Goal: Task Accomplishment & Management: Complete application form

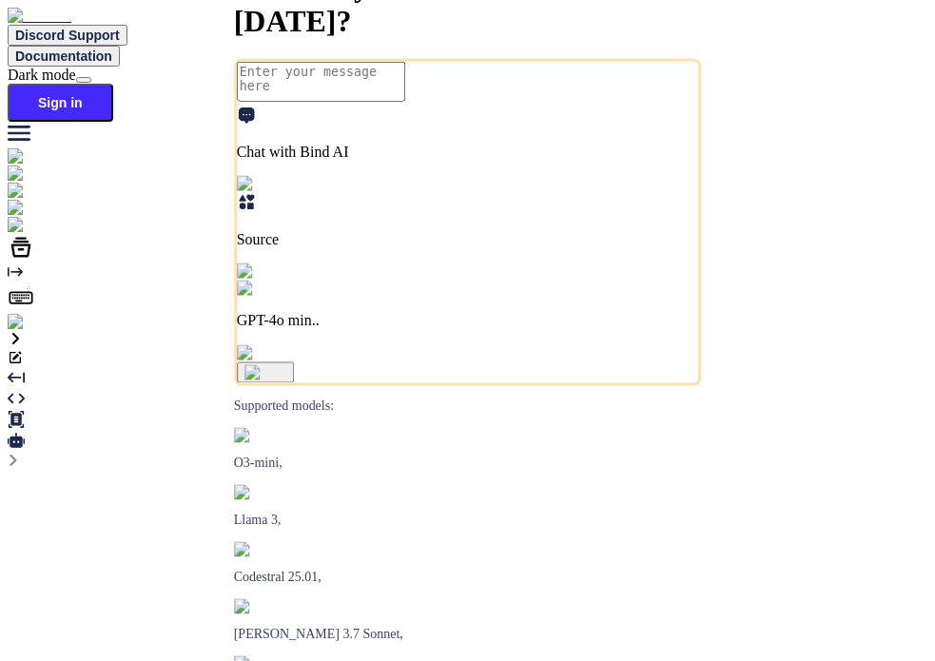
click at [28, 331] on img at bounding box center [34, 322] width 52 height 17
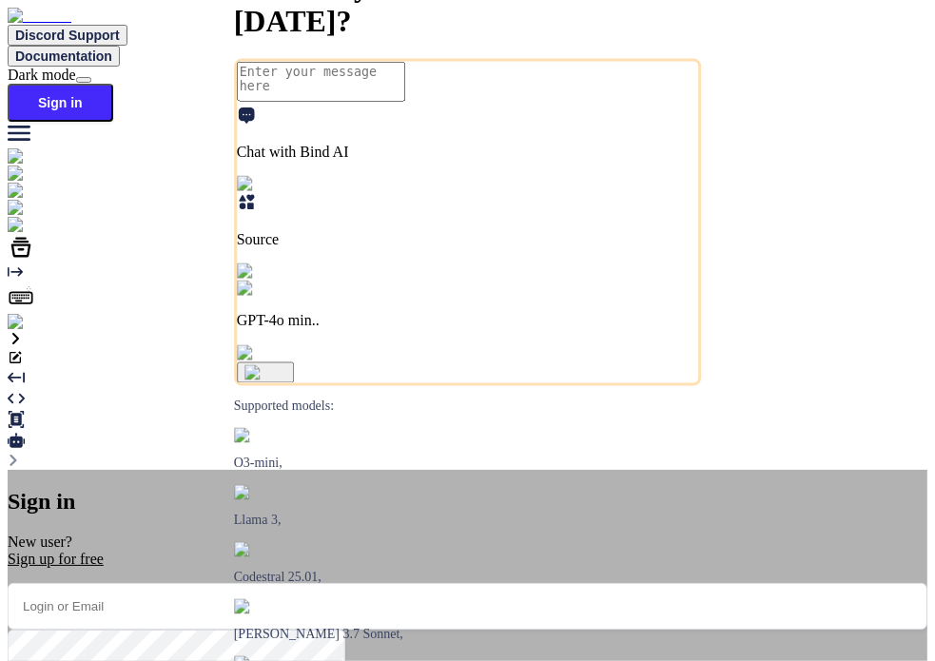
click at [386, 583] on input "email" at bounding box center [468, 606] width 920 height 47
type input "[EMAIL_ADDRESS][DOMAIN_NAME]"
click at [441, 551] on div "Sign up for free" at bounding box center [468, 559] width 920 height 17
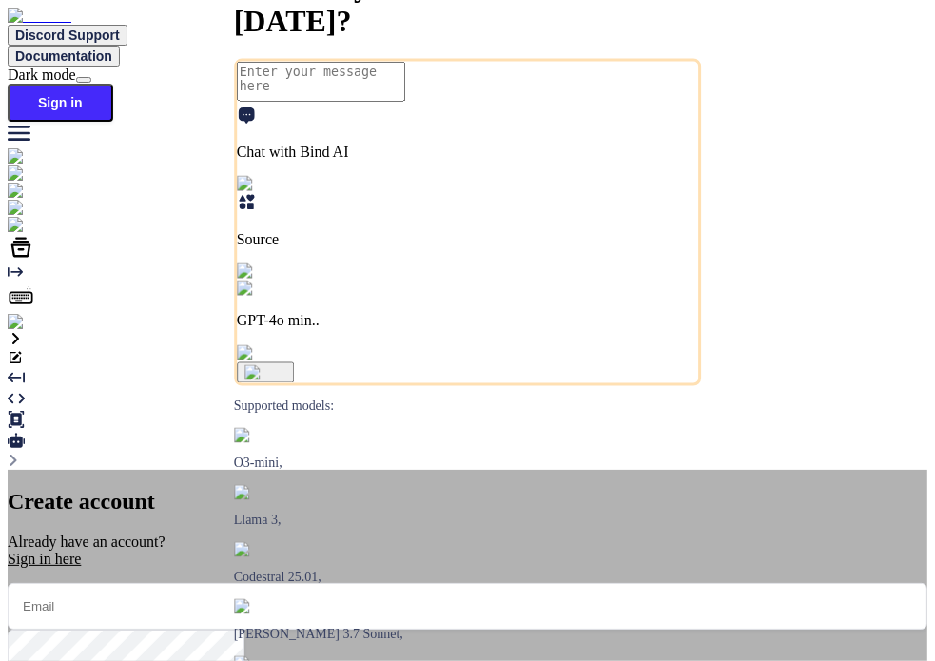
click at [421, 583] on input "email" at bounding box center [468, 606] width 920 height 47
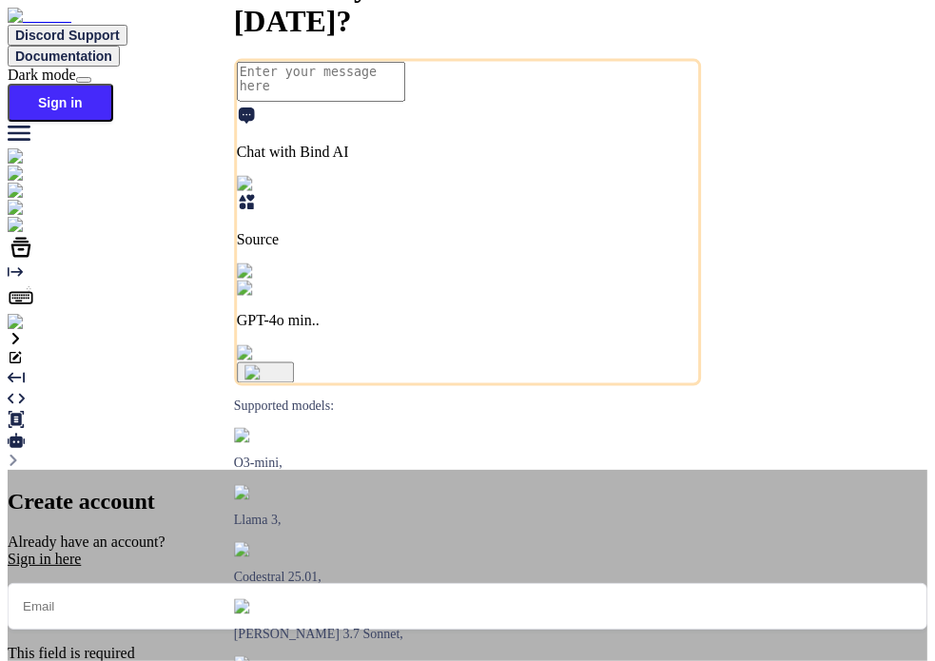
click at [407, 583] on input "email" at bounding box center [468, 606] width 920 height 47
type input "[EMAIL_ADDRESS][DOMAIN_NAME]"
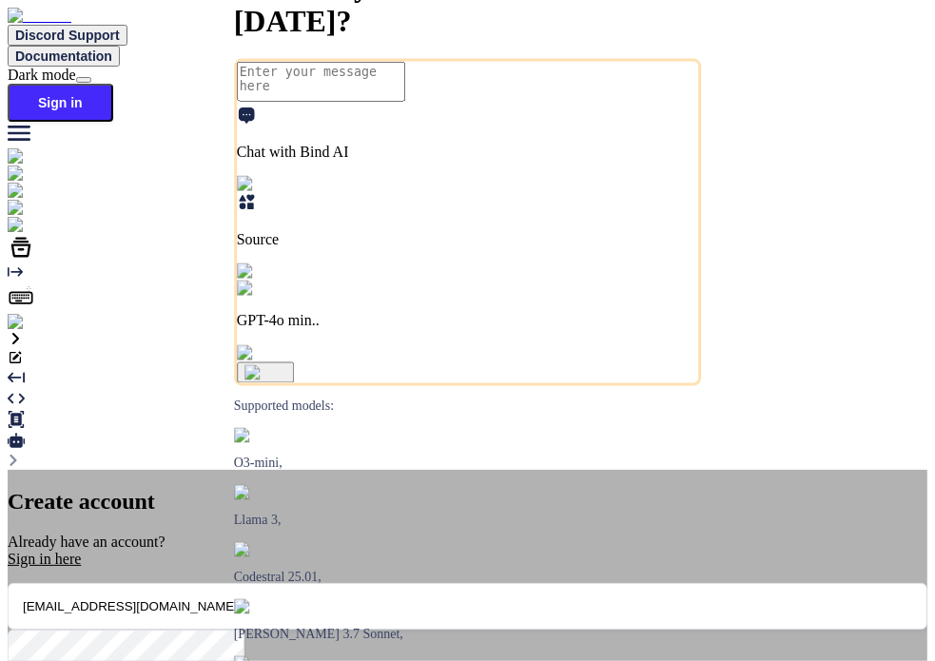
type input "test"
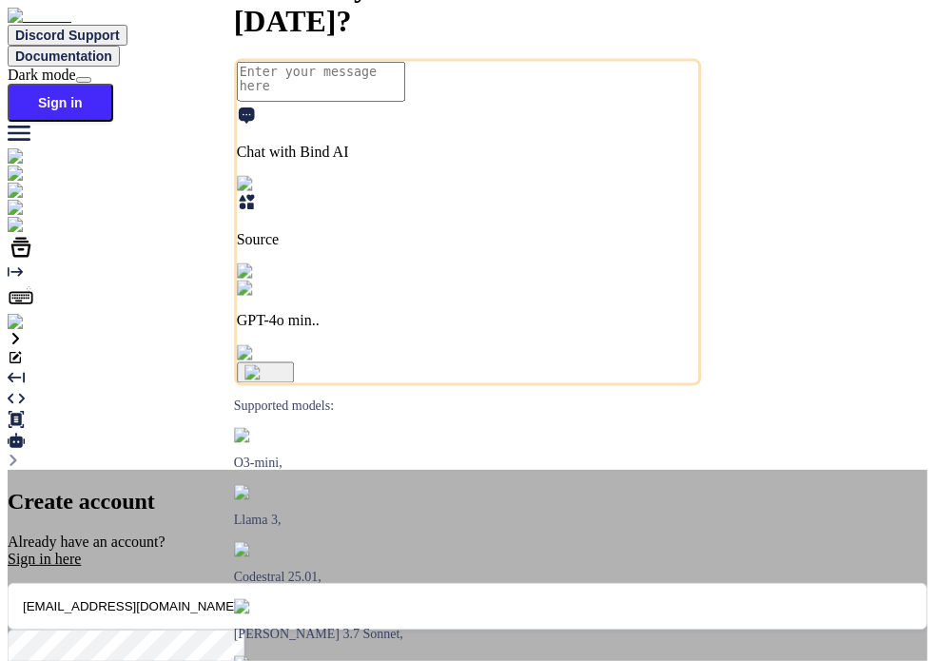
type input "test"
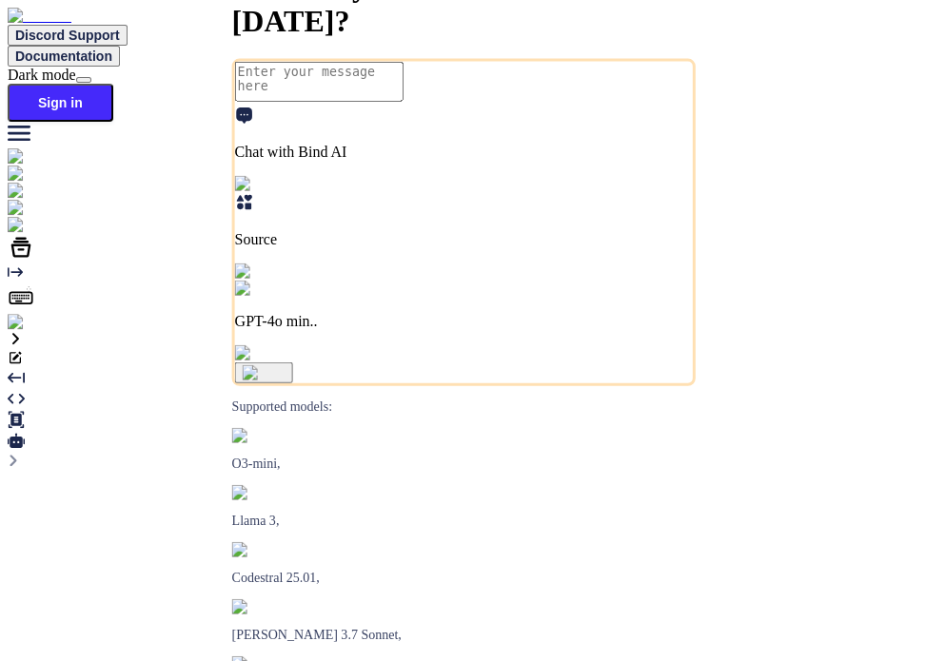
type textarea "x"
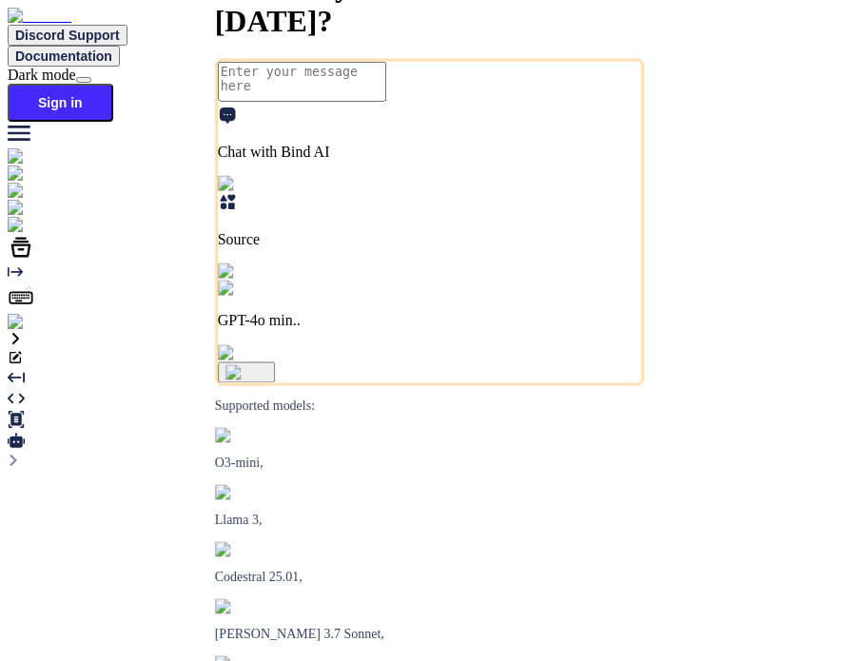
click at [32, 331] on img at bounding box center [34, 322] width 52 height 17
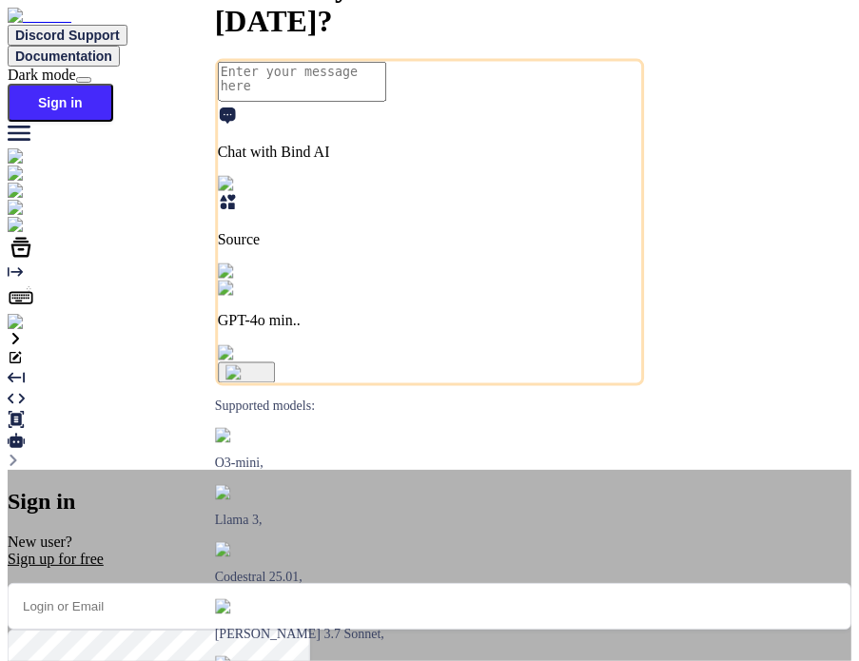
click at [427, 551] on div "Sign up for free" at bounding box center [430, 559] width 844 height 17
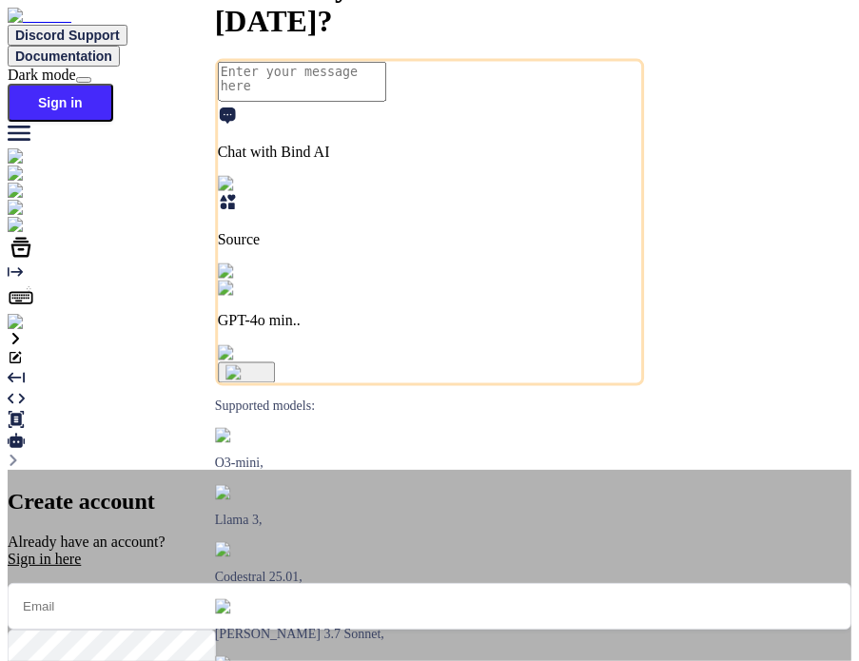
click at [395, 583] on input "email" at bounding box center [430, 606] width 844 height 47
click at [449, 583] on input "test1" at bounding box center [430, 606] width 844 height 47
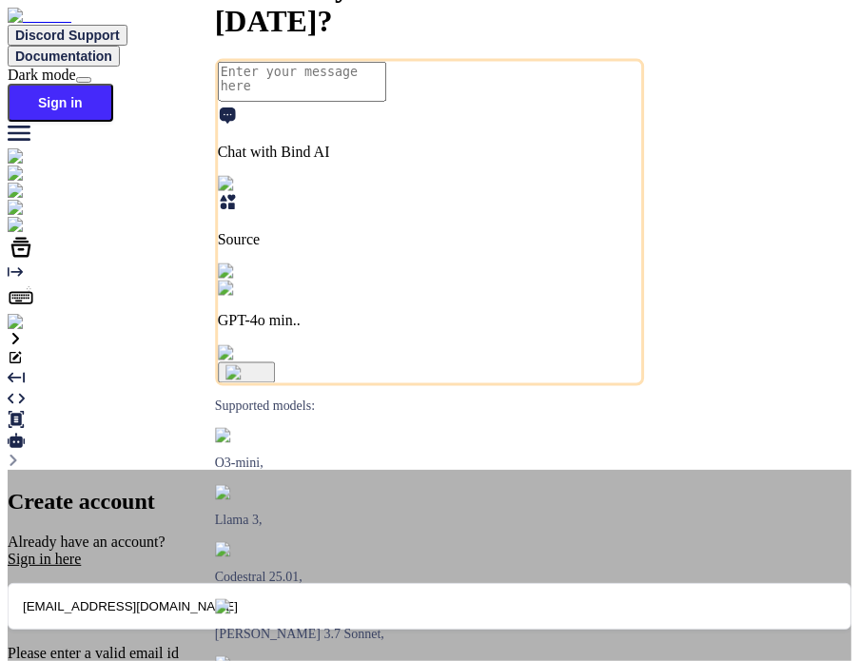
type input "test1@mailinator.com"
type input "test"
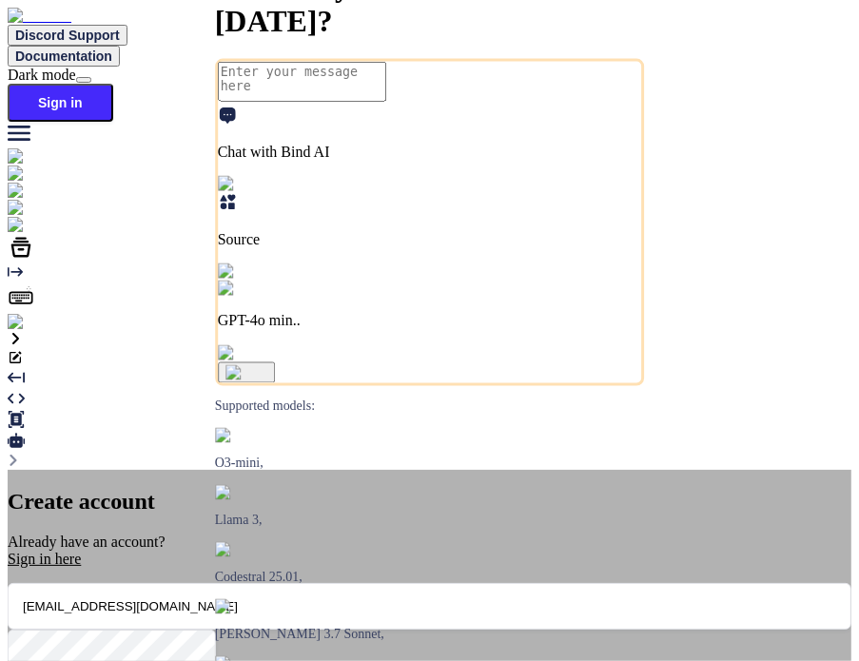
type input "test"
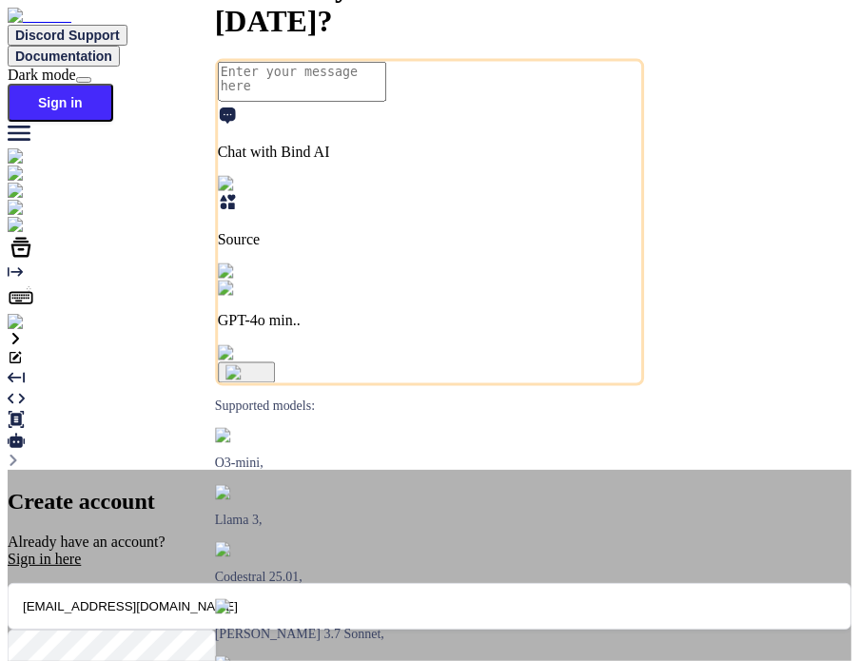
type textarea "x"
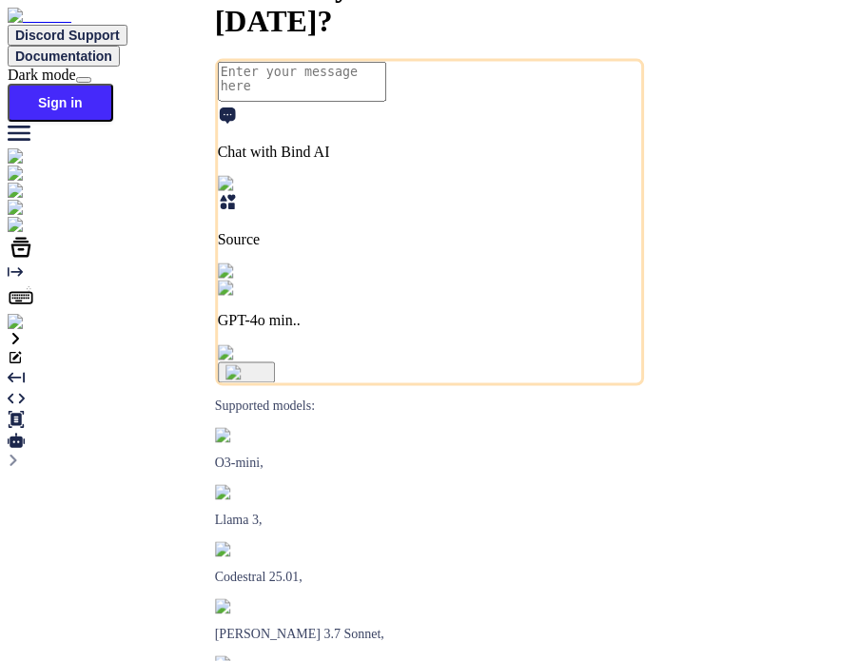
click at [38, 331] on img at bounding box center [34, 322] width 52 height 17
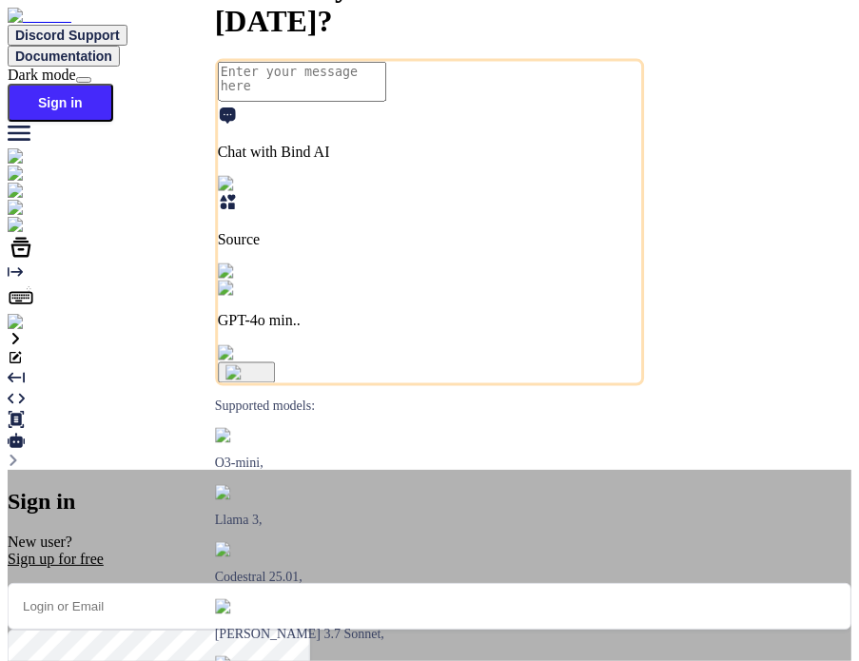
click at [419, 551] on div "Sign up for free" at bounding box center [430, 559] width 844 height 17
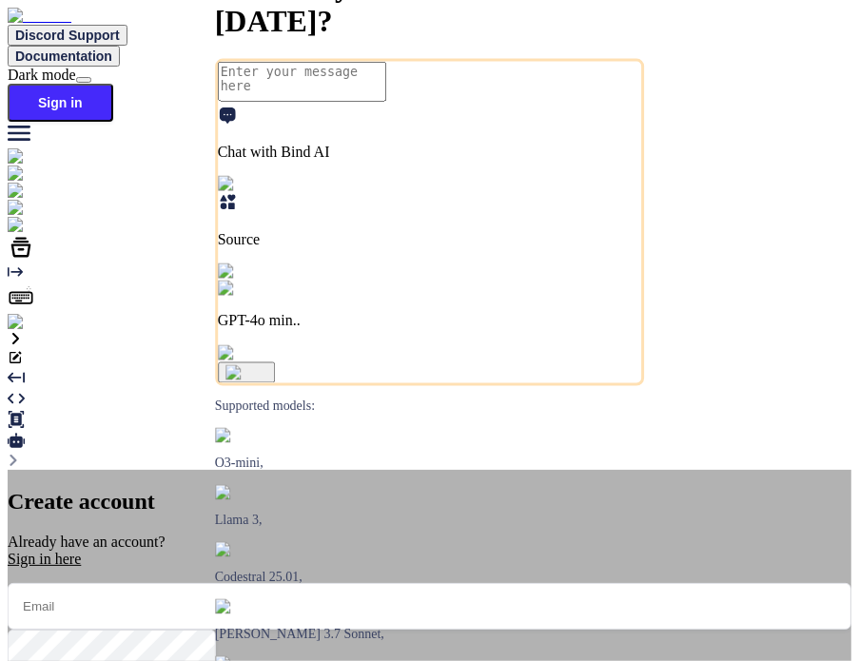
click at [392, 583] on input "email" at bounding box center [430, 606] width 844 height 47
type input "[EMAIL_ADDRESS][DOMAIN_NAME]"
type input "test"
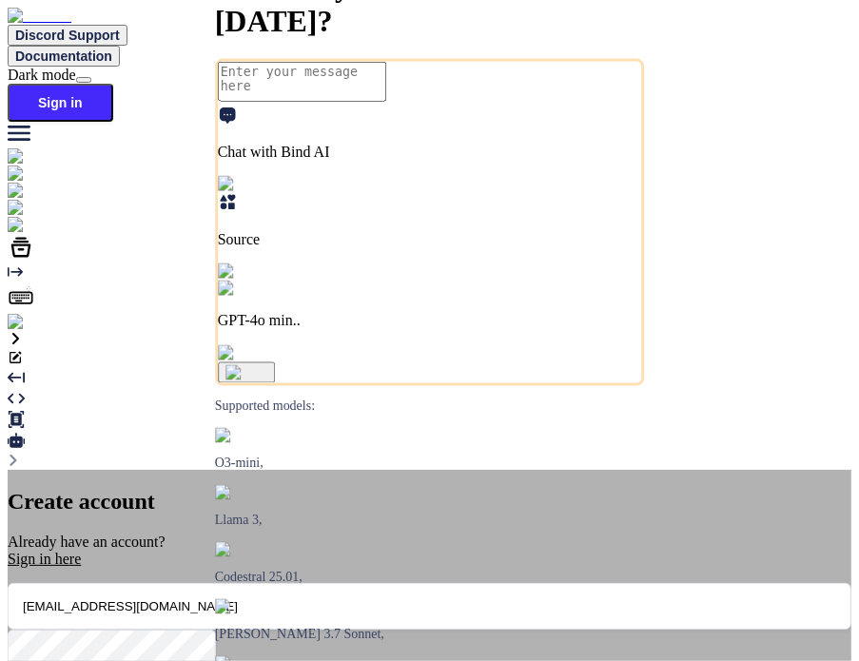
type input "test"
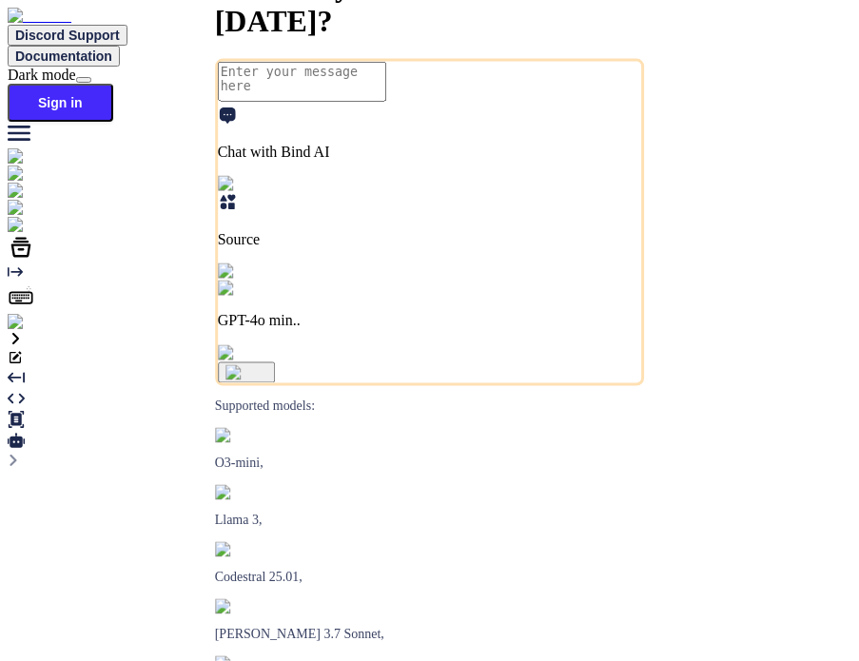
click at [29, 331] on img at bounding box center [34, 322] width 52 height 17
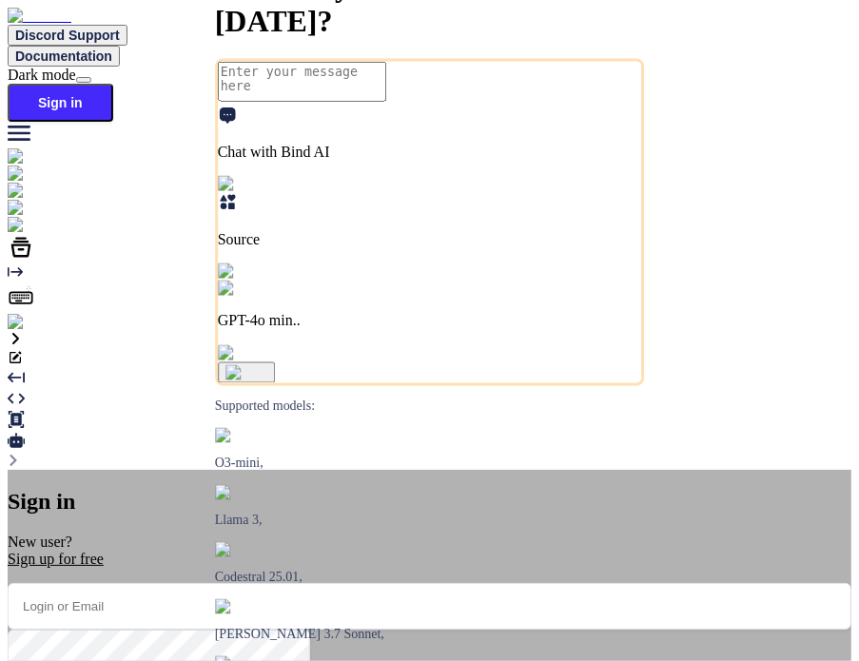
click at [387, 551] on div "Sign up for free" at bounding box center [430, 559] width 844 height 17
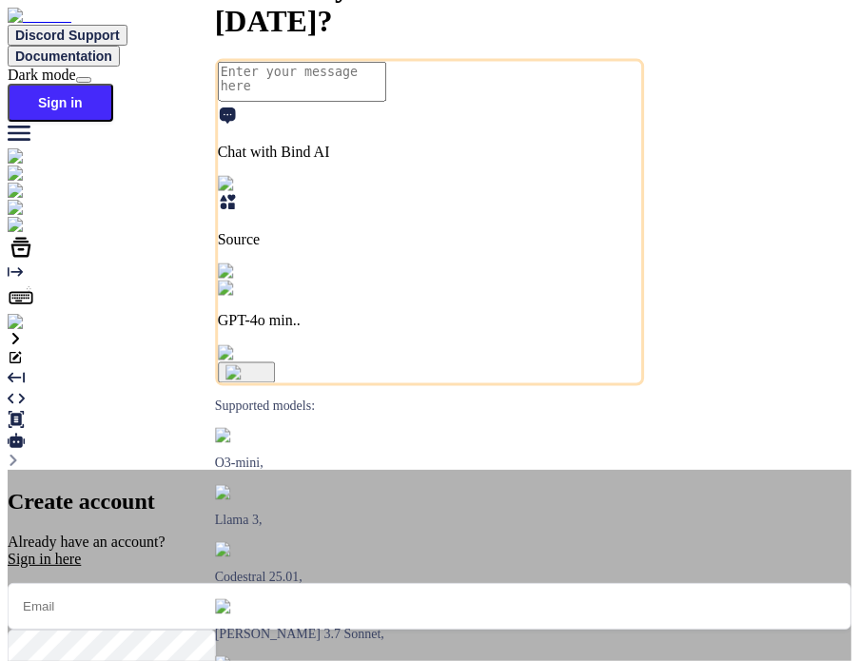
click at [415, 583] on input "email" at bounding box center [430, 606] width 844 height 47
type input "anas@witarist.com"
type input "test"
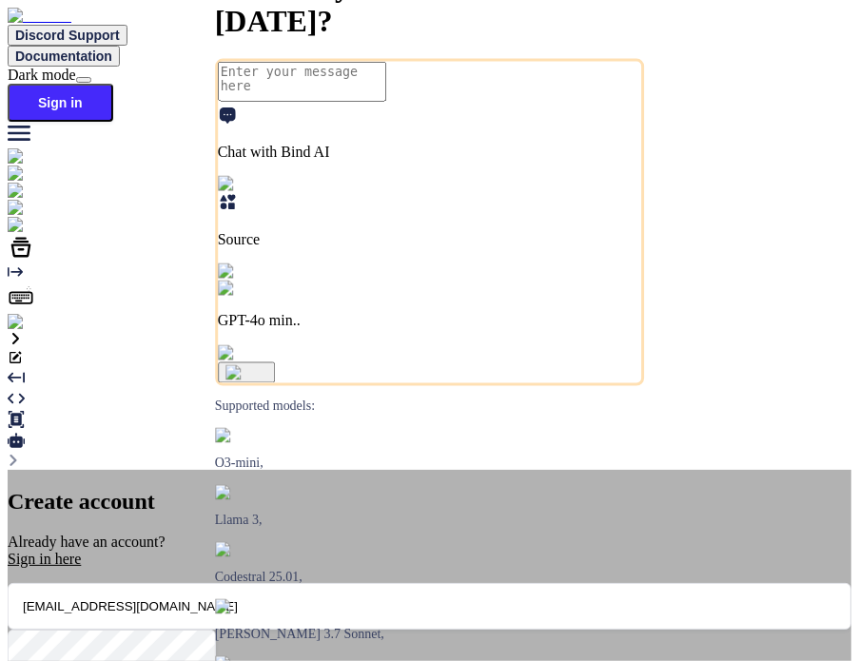
type input "test"
